Goal: Task Accomplishment & Management: Manage account settings

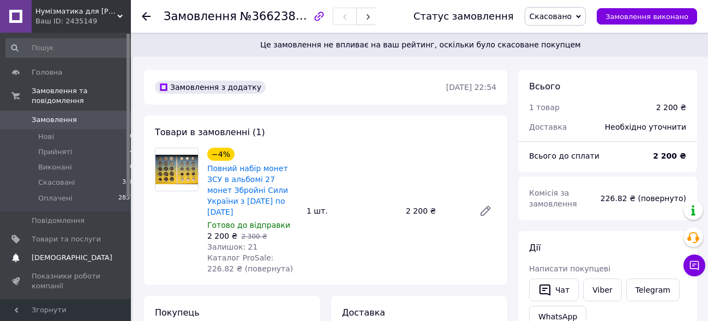
click at [61, 253] on span "[DEMOGRAPHIC_DATA]" at bounding box center [72, 258] width 81 height 10
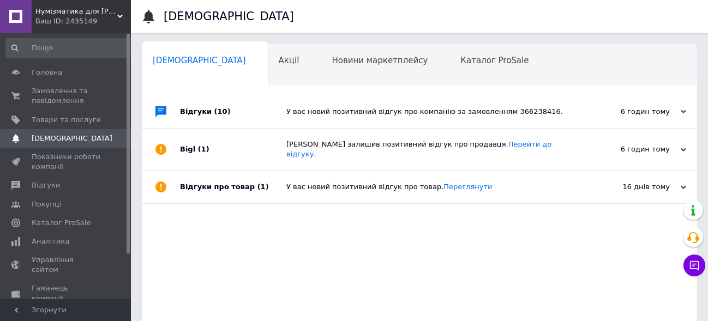
click at [436, 114] on div "У вас новий позитивний відгук про компанію за замовленням 366238416." at bounding box center [431, 112] width 291 height 10
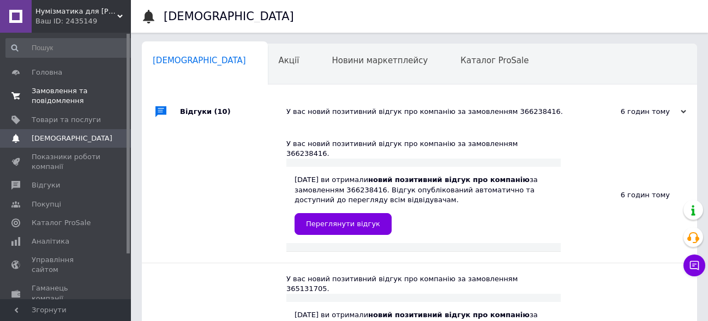
click at [51, 98] on span "Замовлення та повідомлення" at bounding box center [66, 96] width 69 height 20
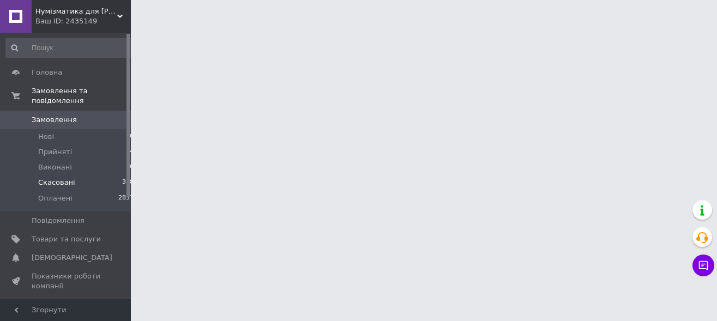
click at [60, 178] on span "Скасовані" at bounding box center [56, 183] width 37 height 10
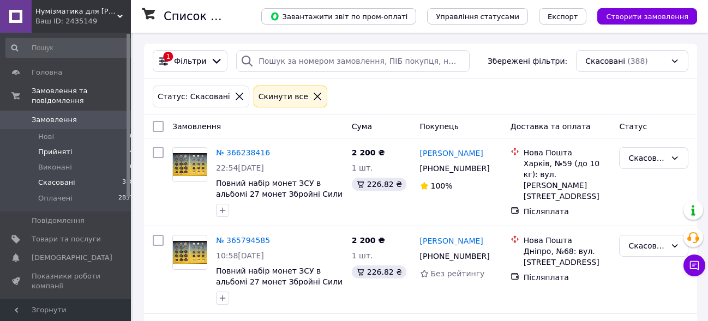
click at [61, 147] on span "Прийняті" at bounding box center [55, 152] width 34 height 10
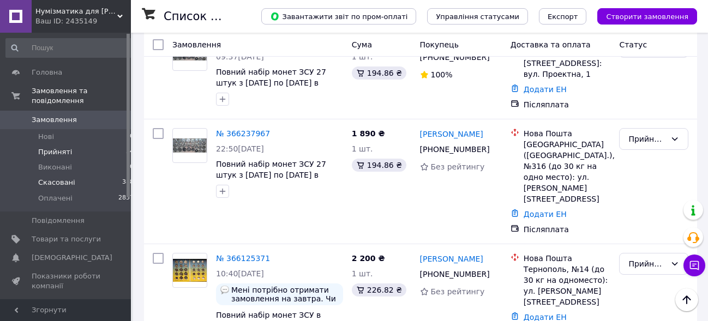
click at [46, 178] on span "Скасовані" at bounding box center [56, 183] width 37 height 10
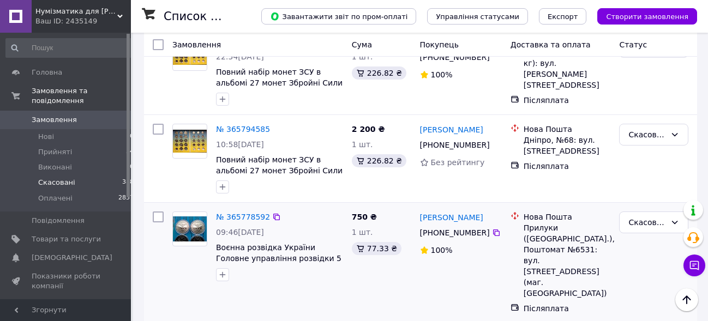
scroll to position [56, 0]
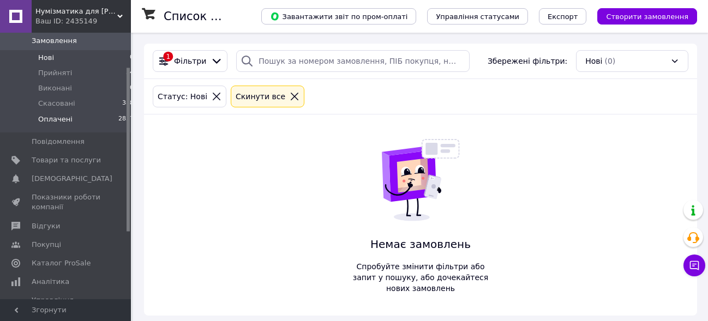
scroll to position [56, 0]
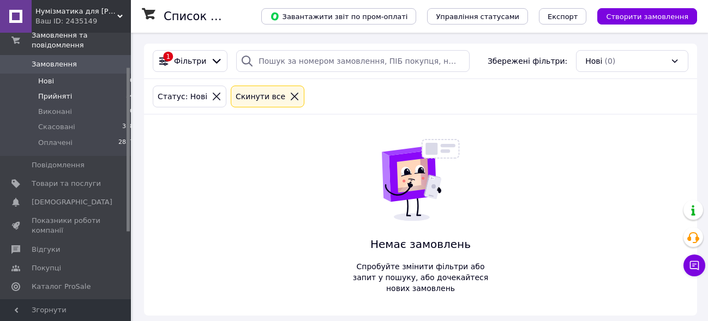
click at [58, 92] on span "Прийняті" at bounding box center [55, 97] width 34 height 10
